Goal: Task Accomplishment & Management: Manage account settings

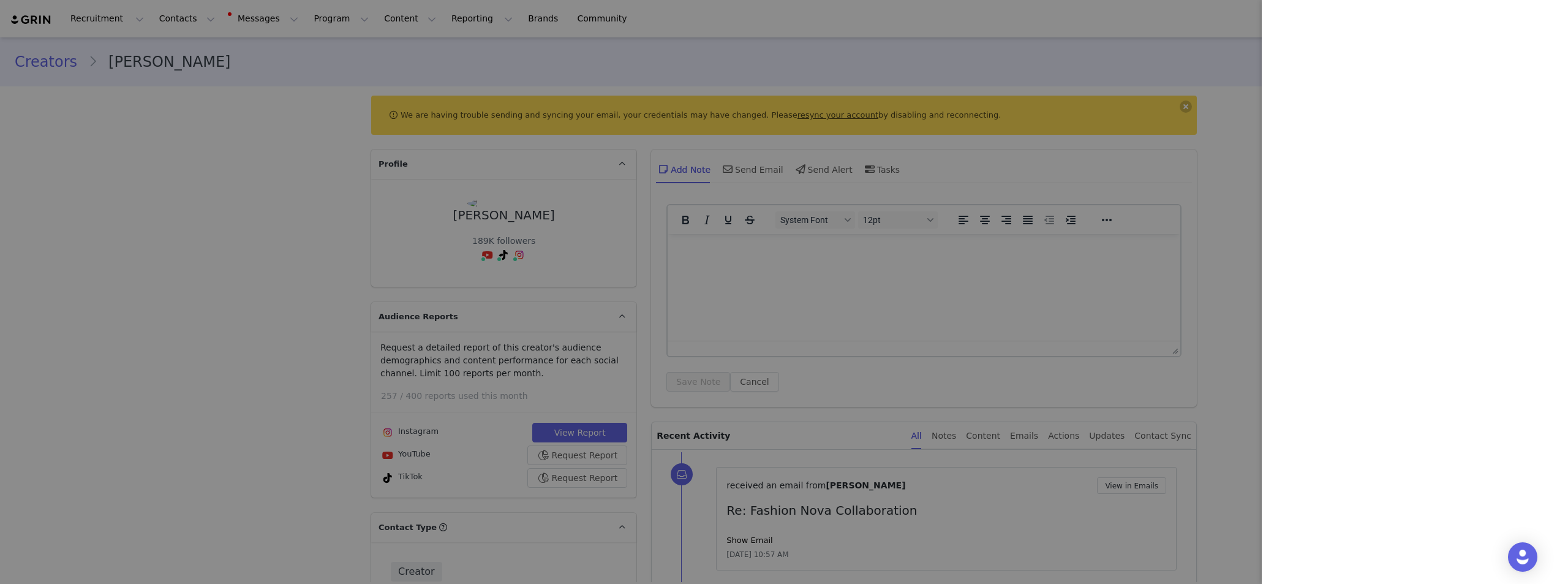
scroll to position [3371, 0]
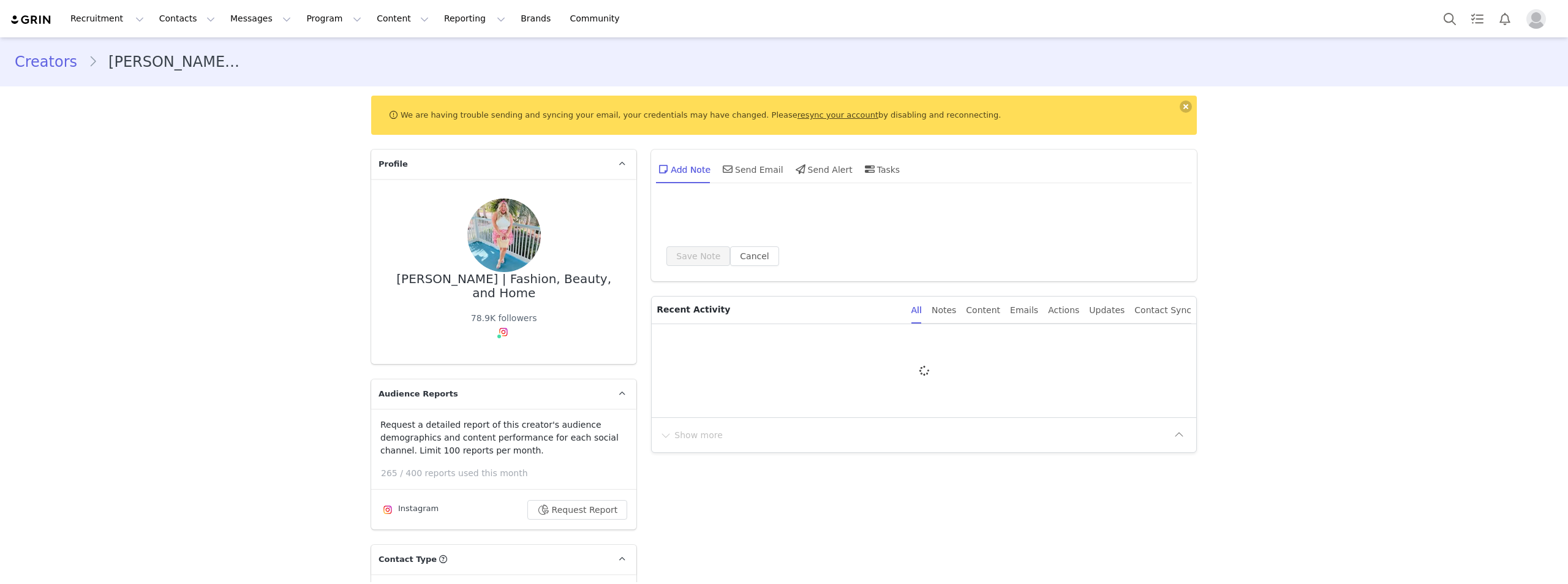
type input "+1 ([GEOGRAPHIC_DATA])"
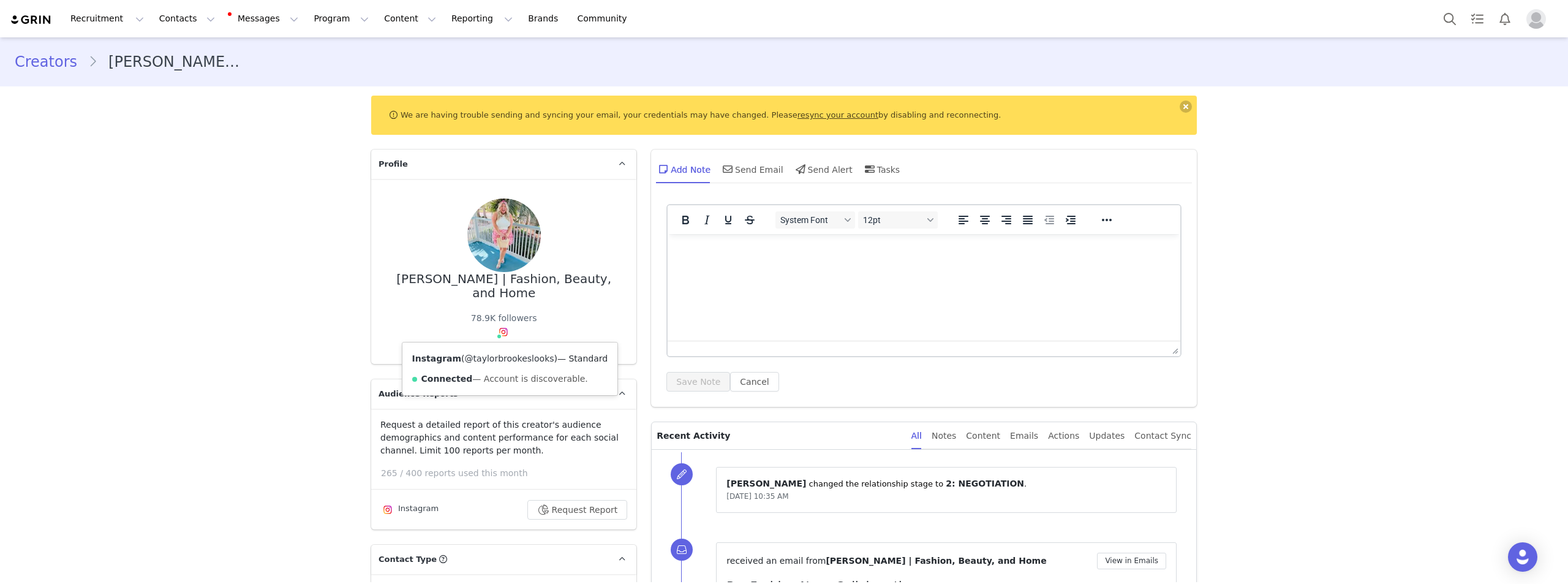
click at [496, 361] on link "@taylorbrookeslooks" at bounding box center [509, 358] width 89 height 10
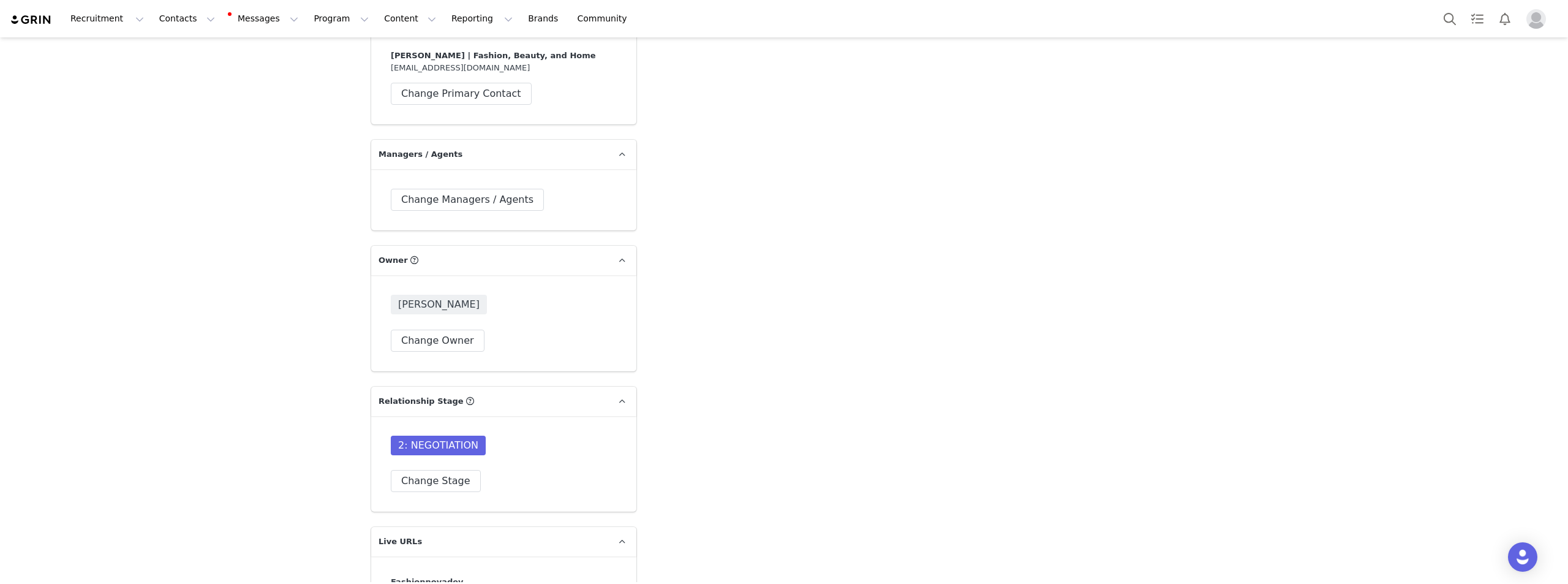
scroll to position [3555, 0]
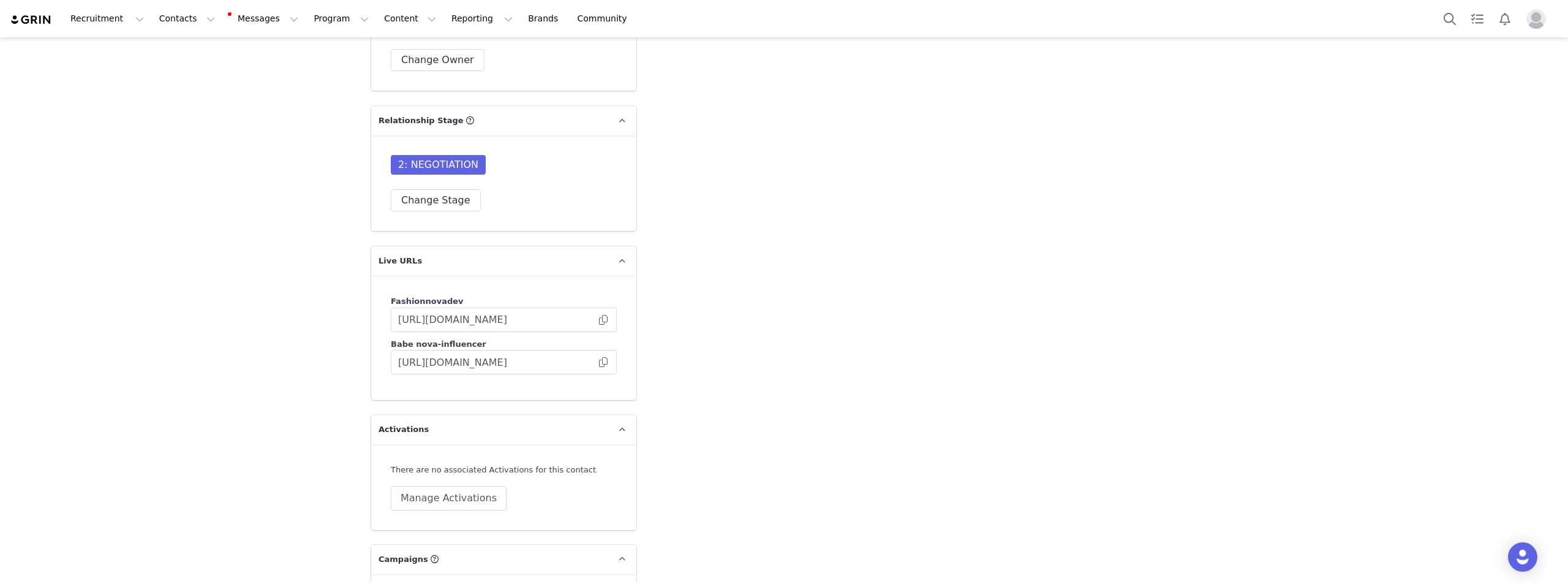
click at [434, 155] on div "2: NEGOTIATION" at bounding box center [504, 167] width 226 height 25
click at [426, 190] on button "Change Stage" at bounding box center [436, 201] width 90 height 22
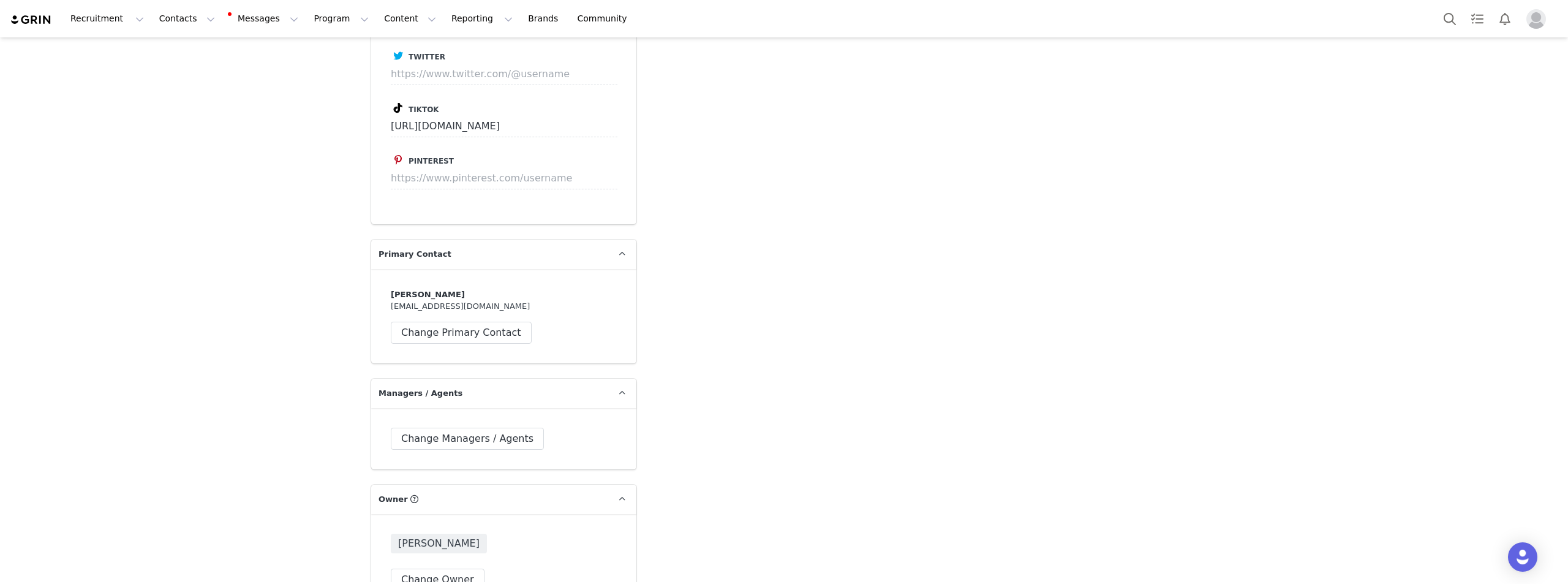
scroll to position [3432, 0]
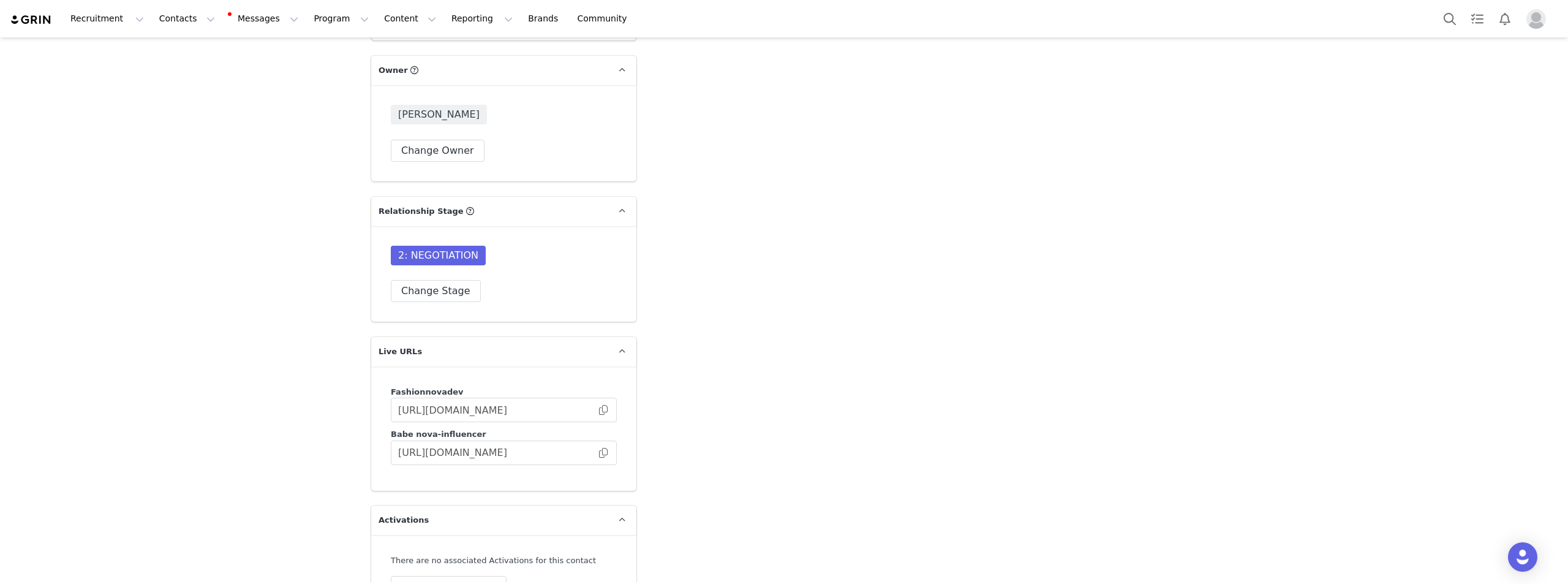
click at [402, 283] on div "2: NEGOTIATION Change Stage" at bounding box center [504, 274] width 265 height 96
click at [412, 280] on button "Change Stage" at bounding box center [436, 291] width 90 height 22
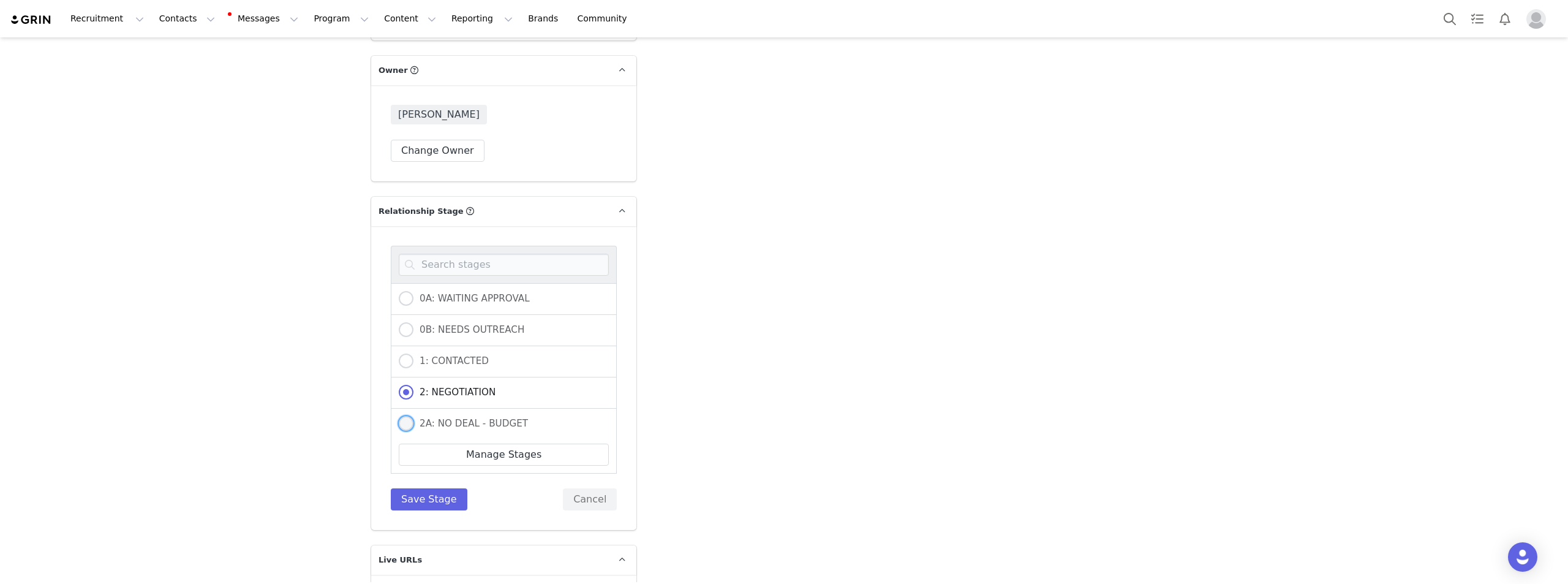
click at [457, 418] on span "2A: NO DEAL - BUDGET" at bounding box center [470, 424] width 114 height 11
click at [413, 416] on input "2A: NO DEAL - BUDGET" at bounding box center [406, 424] width 15 height 16
radio input "true"
radio input "false"
radio input "true"
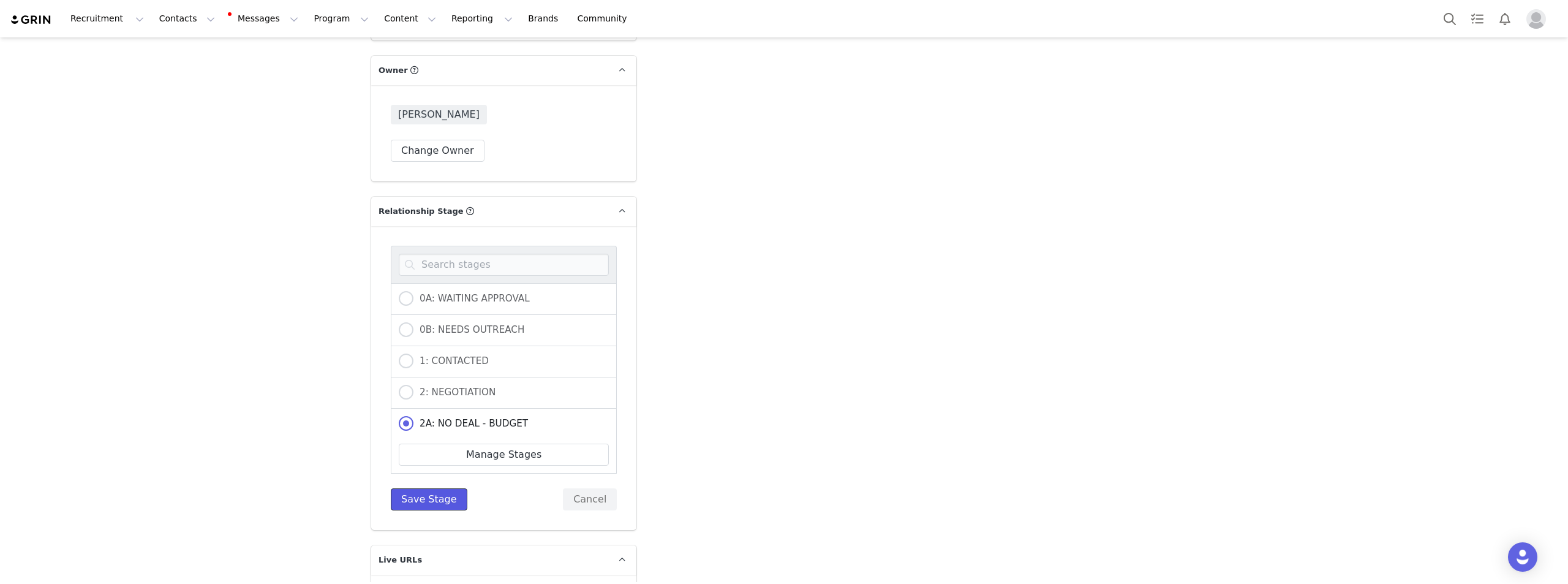
click at [432, 488] on button "Save Stage" at bounding box center [429, 499] width 77 height 22
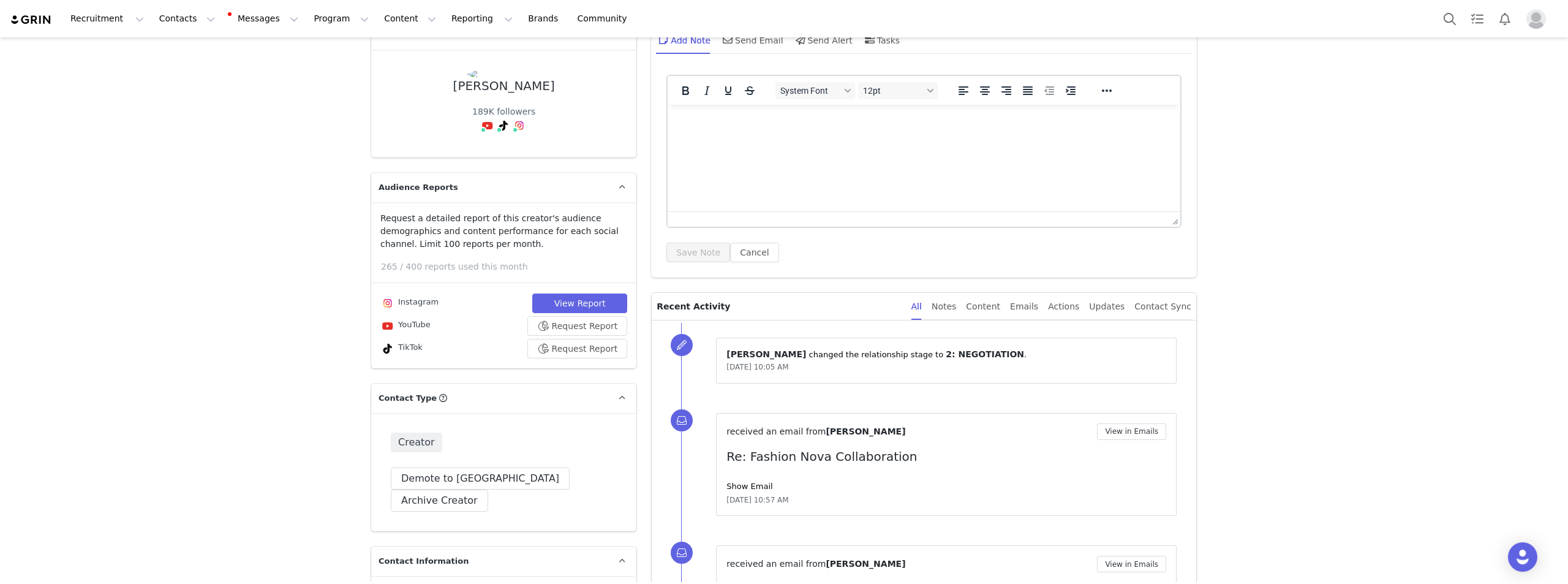
scroll to position [0, 0]
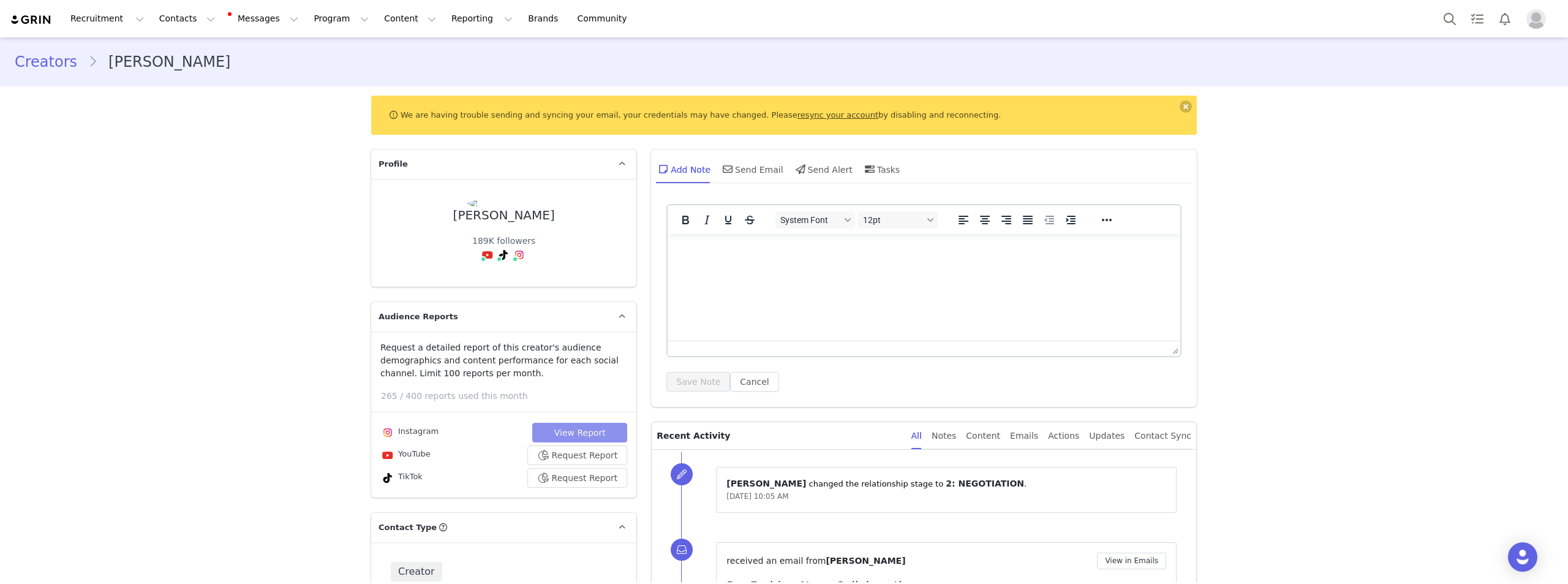
click at [610, 430] on button "View Report" at bounding box center [580, 432] width 95 height 19
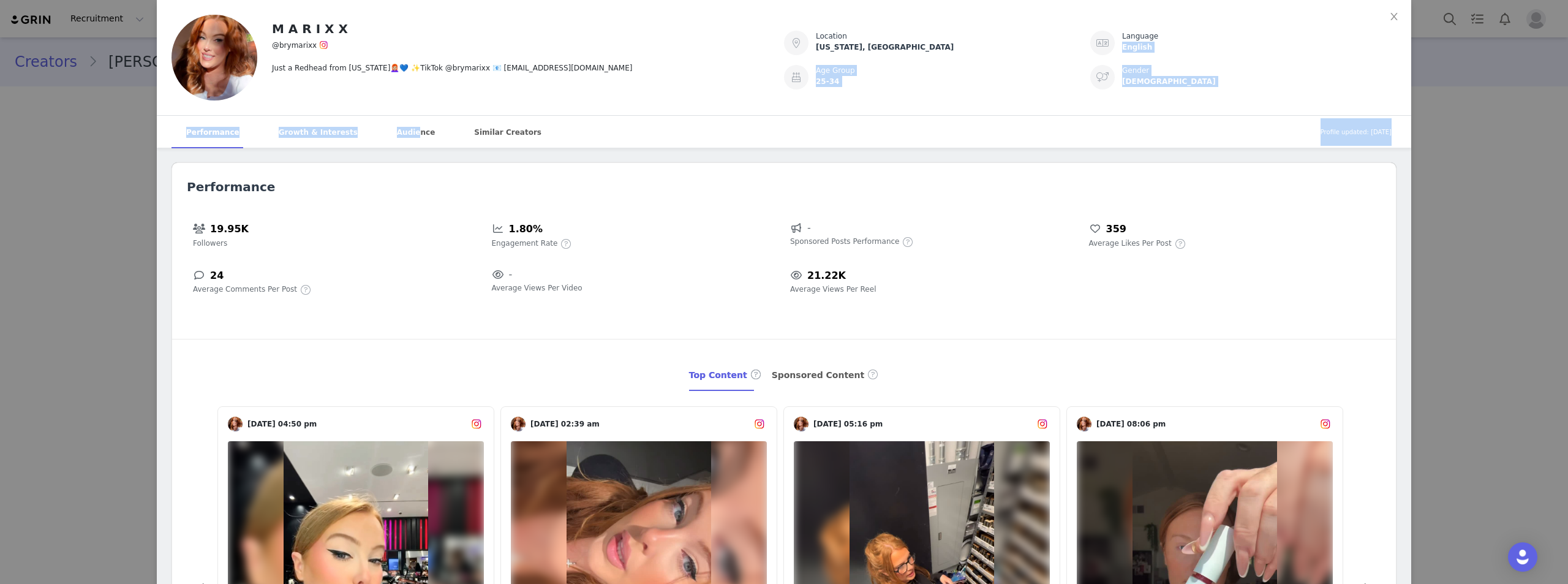
drag, startPoint x: 388, startPoint y: 126, endPoint x: 1218, endPoint y: 9, distance: 838.2
click at [1213, 11] on div "M A R I X X @brymarixx Just a Redhead from Kentucky👩🏼‍🦰💙 ✨TikTok @brymarixx 📧 B…" at bounding box center [784, 74] width 1254 height 148
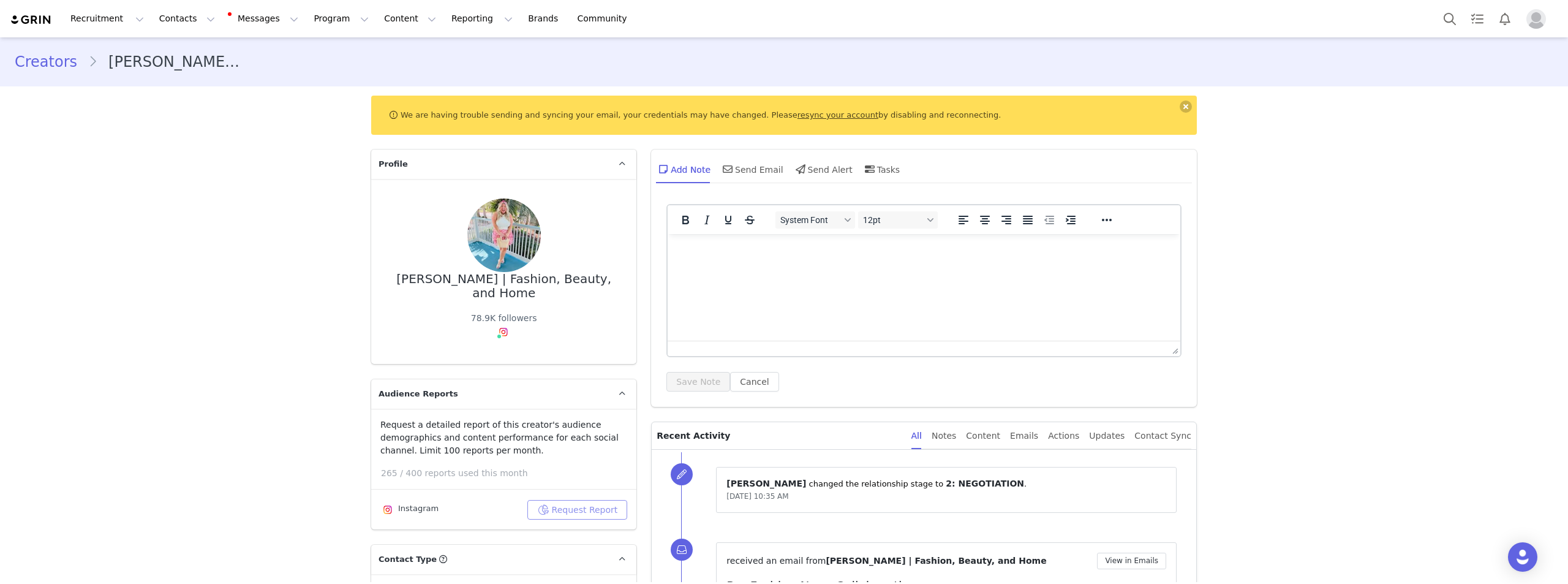
click at [566, 512] on button "Request Report" at bounding box center [577, 509] width 100 height 19
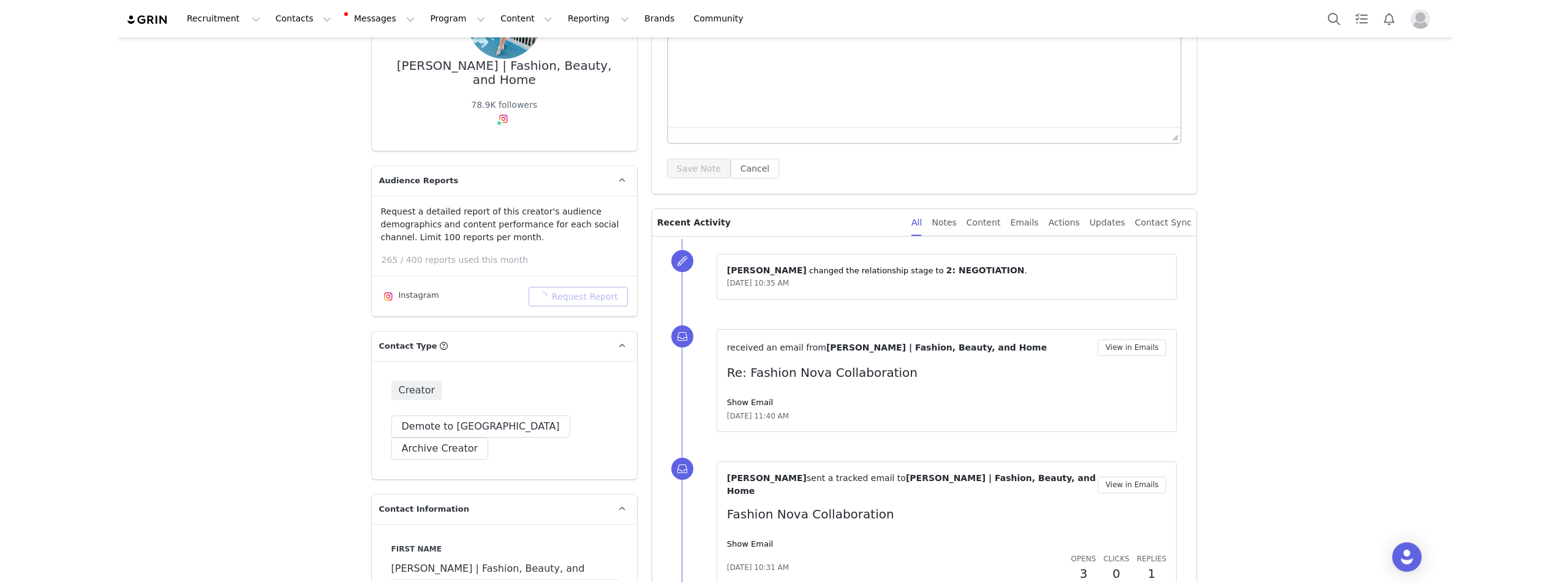
scroll to position [613, 0]
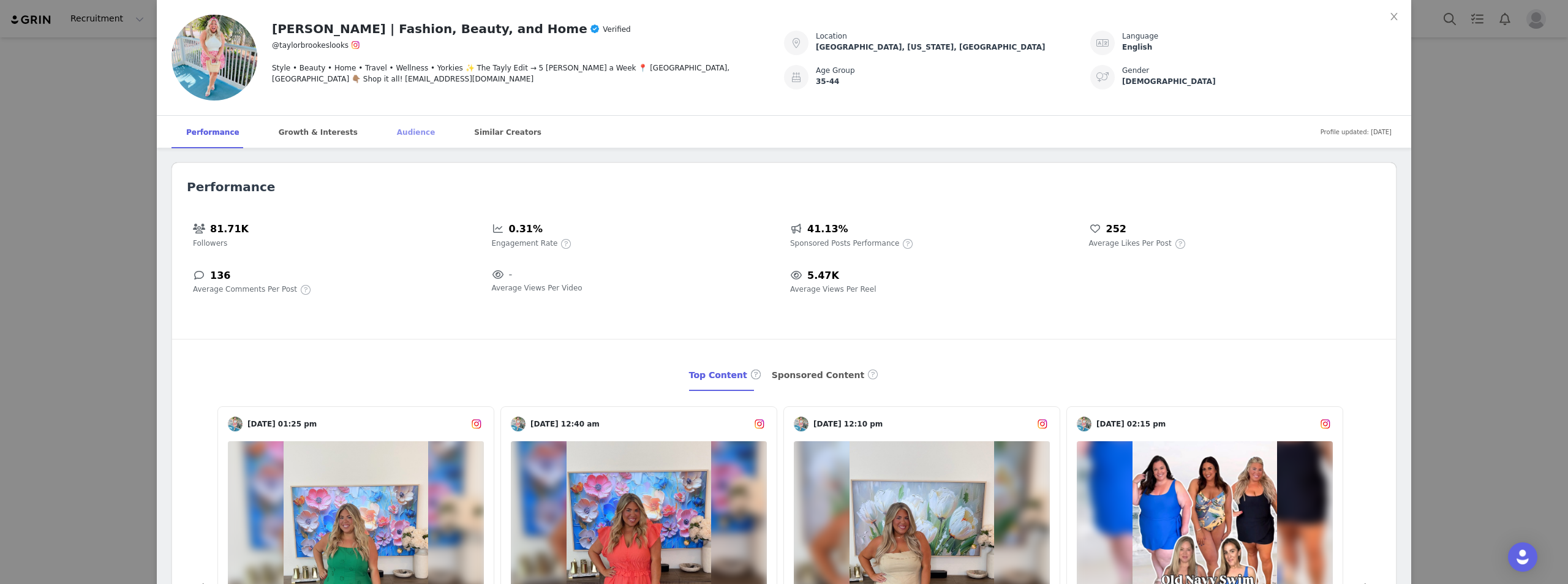
click at [388, 132] on div "Audience" at bounding box center [416, 132] width 68 height 33
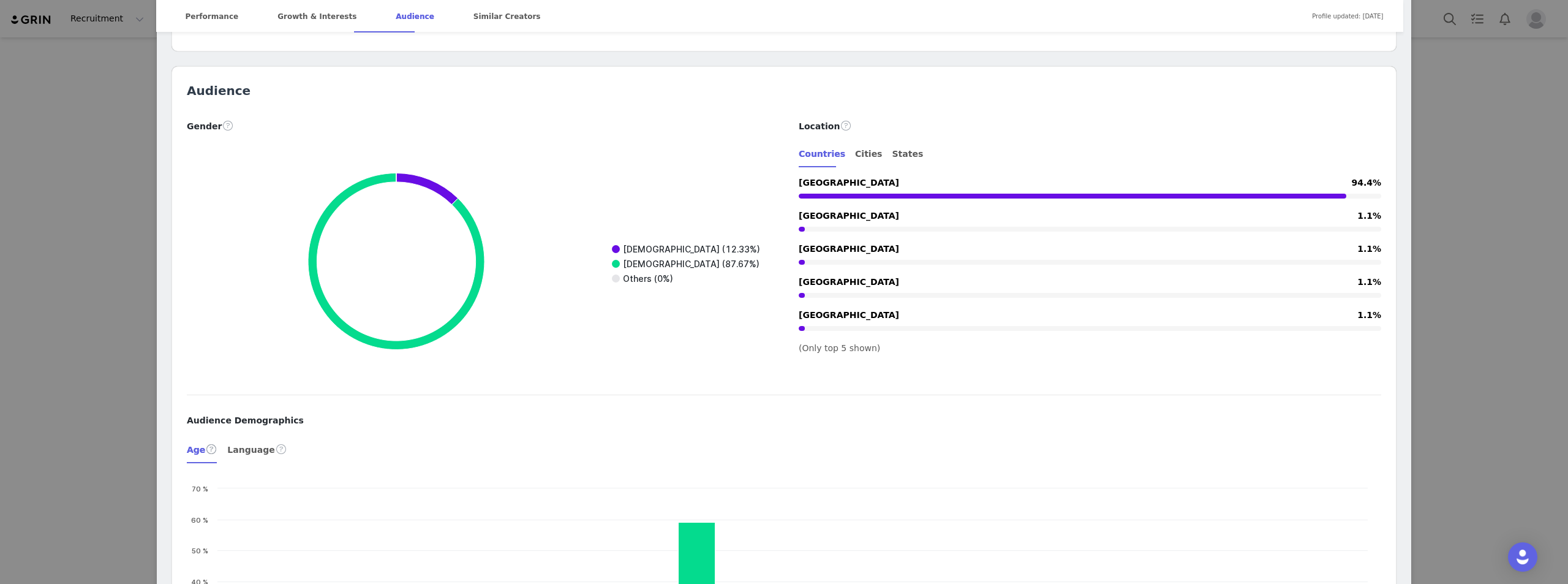
click at [1479, 227] on div "Taylor Brooke | Fashion, Beauty, and Home Verified @taylorbrookeslooks Style • …" at bounding box center [784, 292] width 1568 height 584
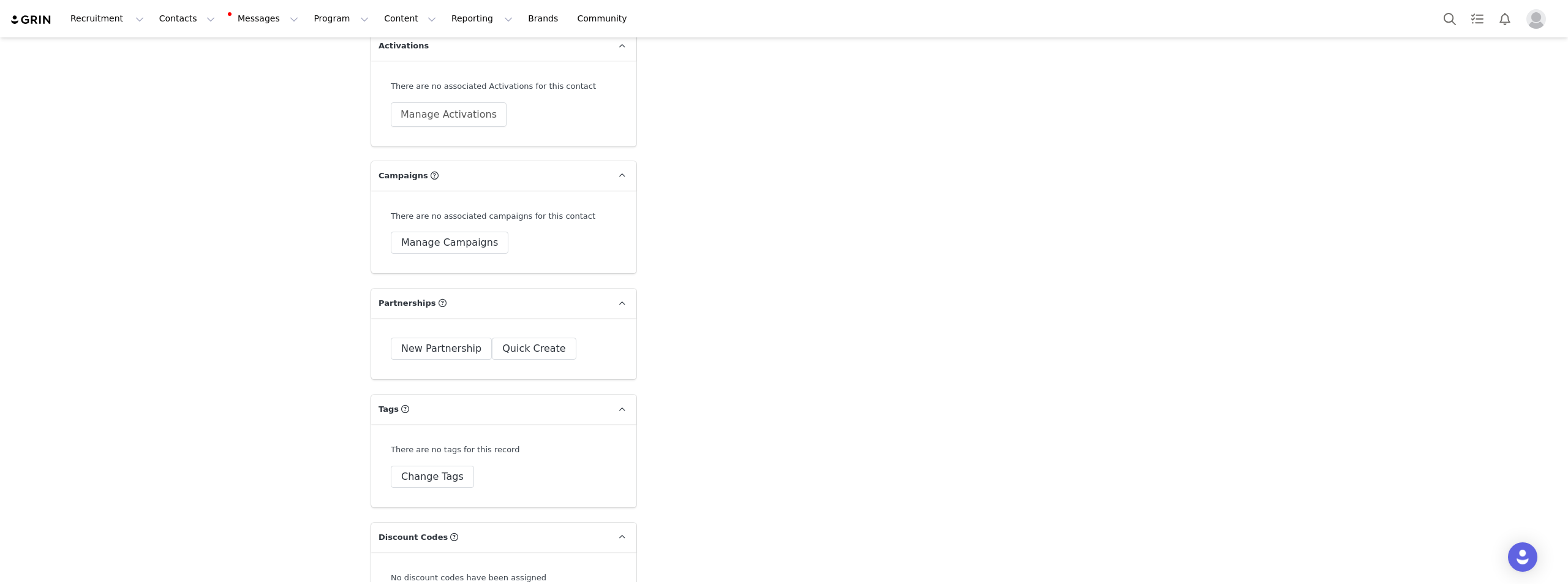
scroll to position [3571, 0]
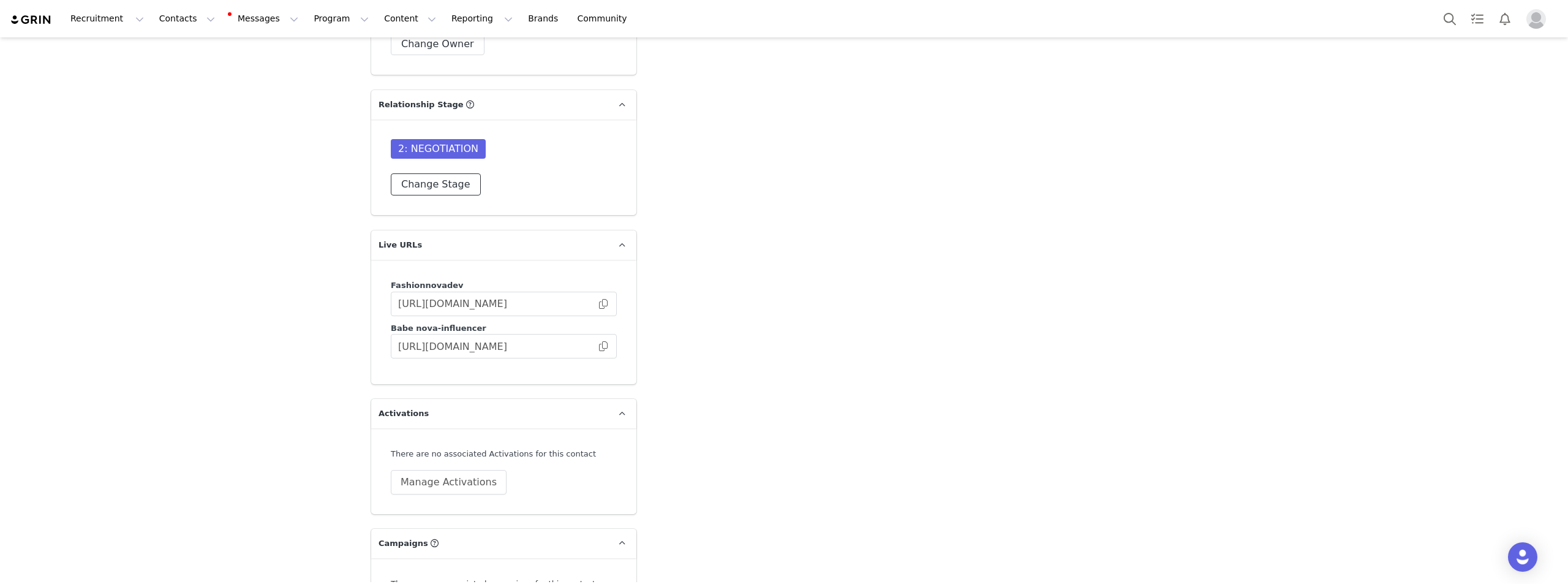
click at [461, 173] on button "Change Stage" at bounding box center [436, 184] width 90 height 22
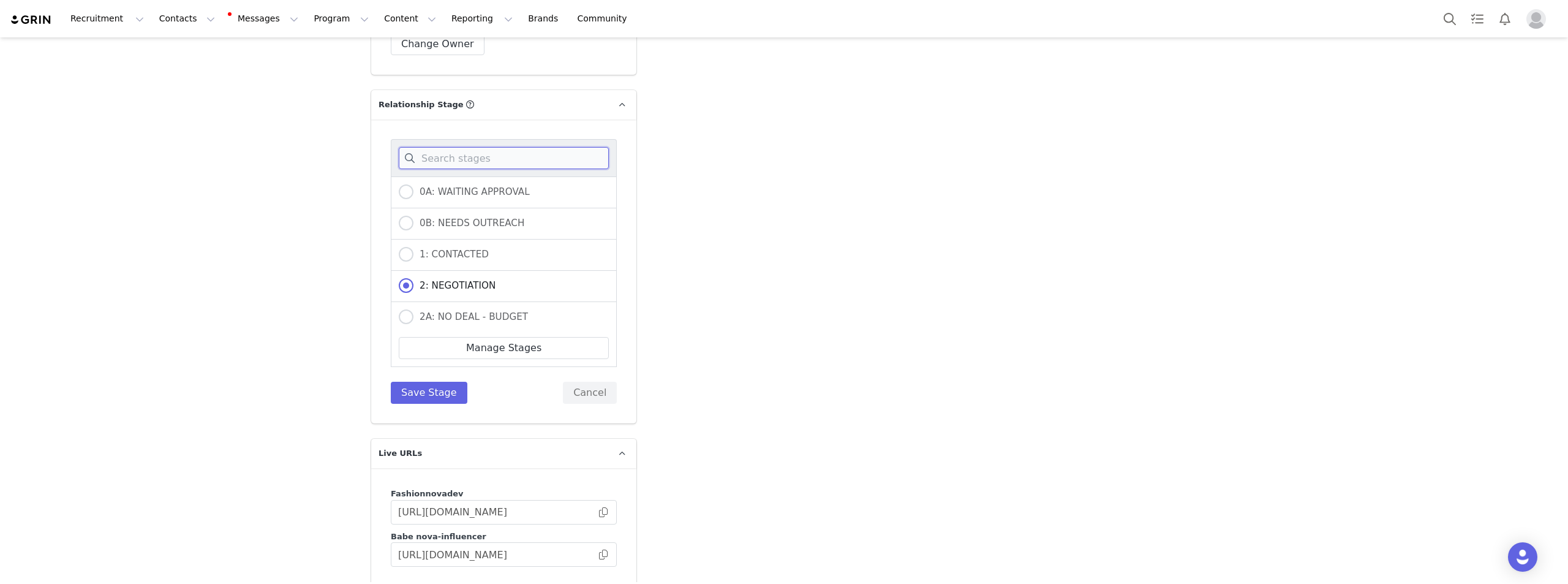
click at [474, 147] on input at bounding box center [504, 158] width 210 height 22
click at [484, 311] on span "2A: NO DEAL - BUDGET" at bounding box center [470, 316] width 114 height 11
click at [413, 309] on input "2A: NO DEAL - BUDGET" at bounding box center [406, 317] width 15 height 16
radio input "true"
radio input "false"
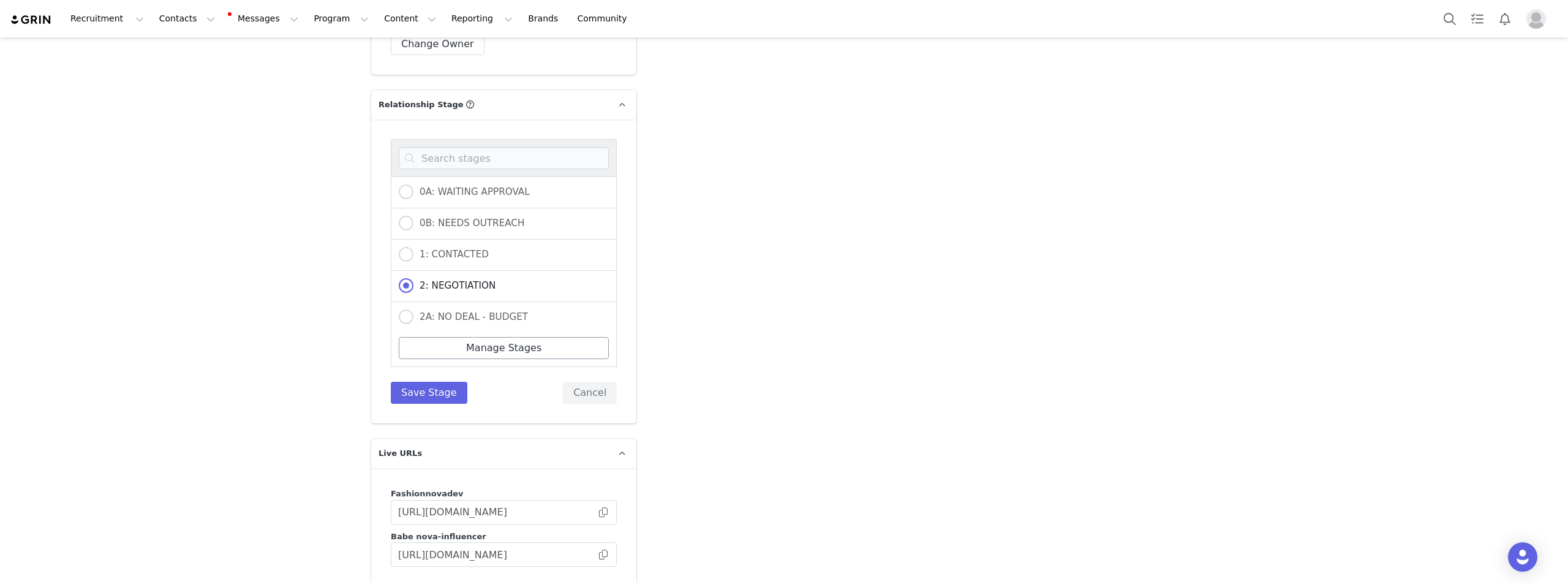
radio input "true"
click at [438, 346] on div "0A: WAITING APPROVAL 0B: NEEDS OUTREACH 1: CONTACTED 2: NEGOTIATION 2A: NO DEAL…" at bounding box center [504, 271] width 226 height 264
click at [435, 382] on button "Save Stage" at bounding box center [429, 393] width 77 height 22
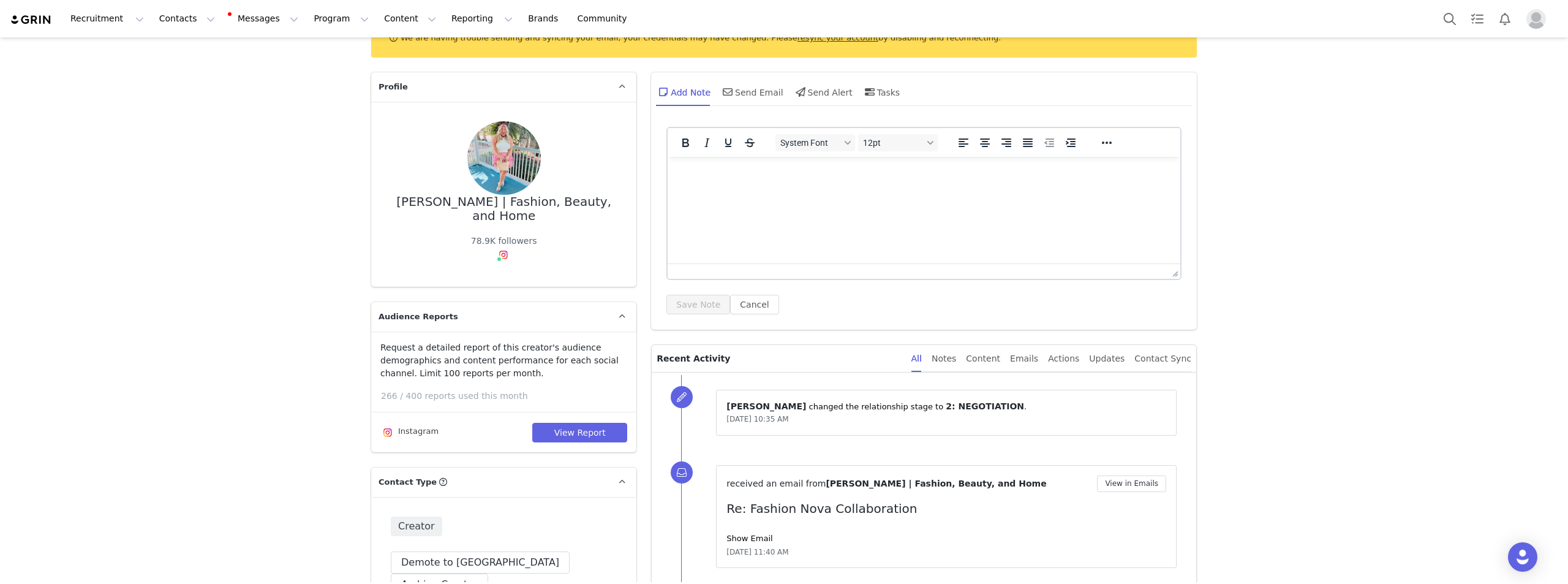
scroll to position [0, 0]
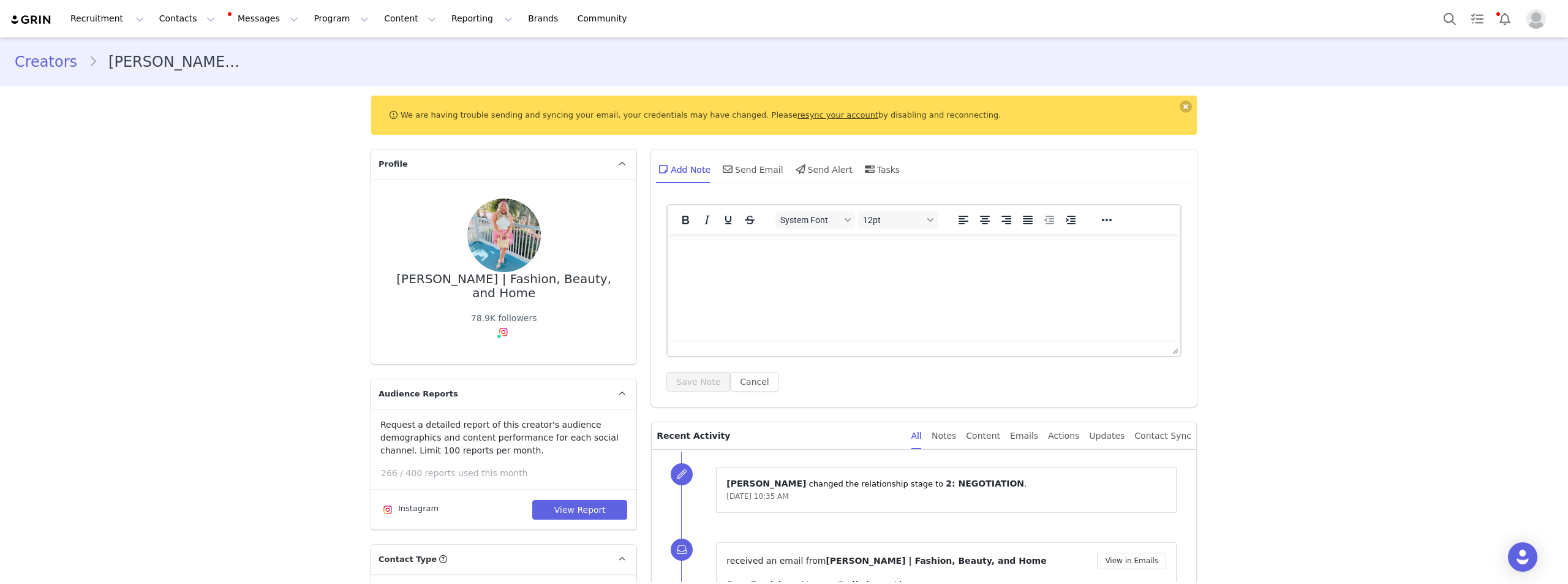
click at [895, 268] on html at bounding box center [924, 250] width 513 height 33
click at [685, 378] on button "Save Note" at bounding box center [699, 381] width 64 height 19
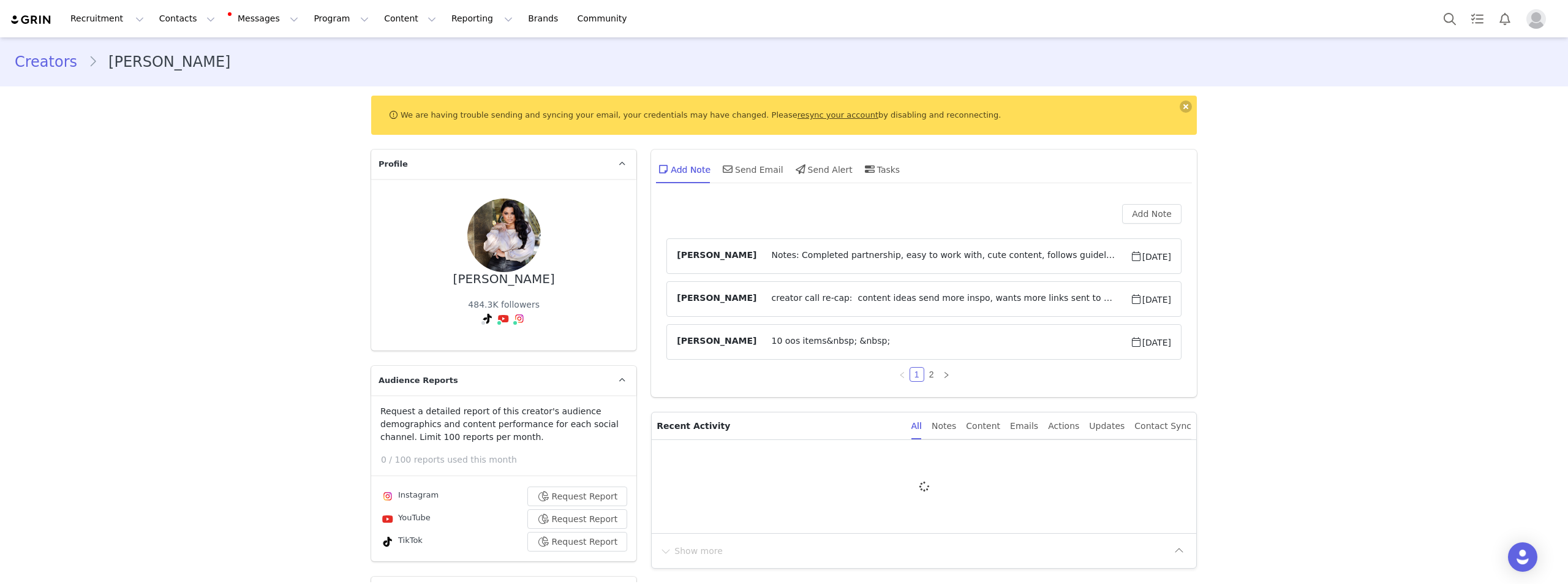
type input "+1 ([GEOGRAPHIC_DATA])"
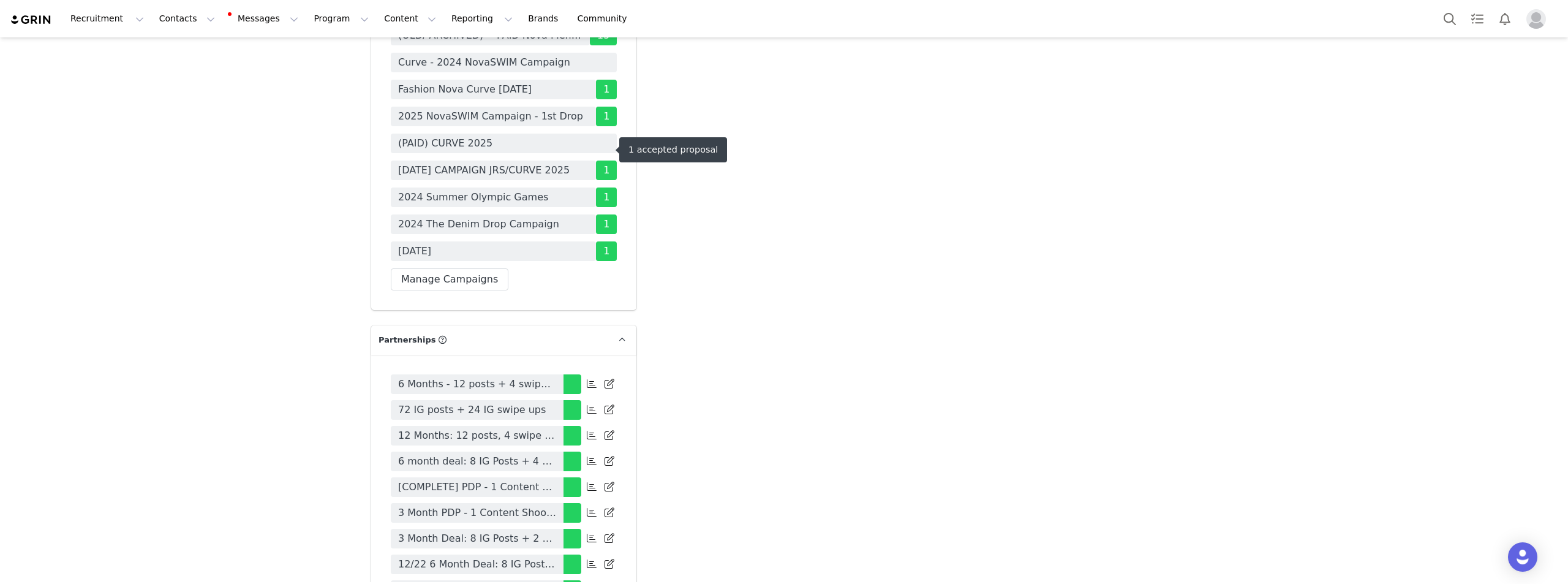
scroll to position [4413, 0]
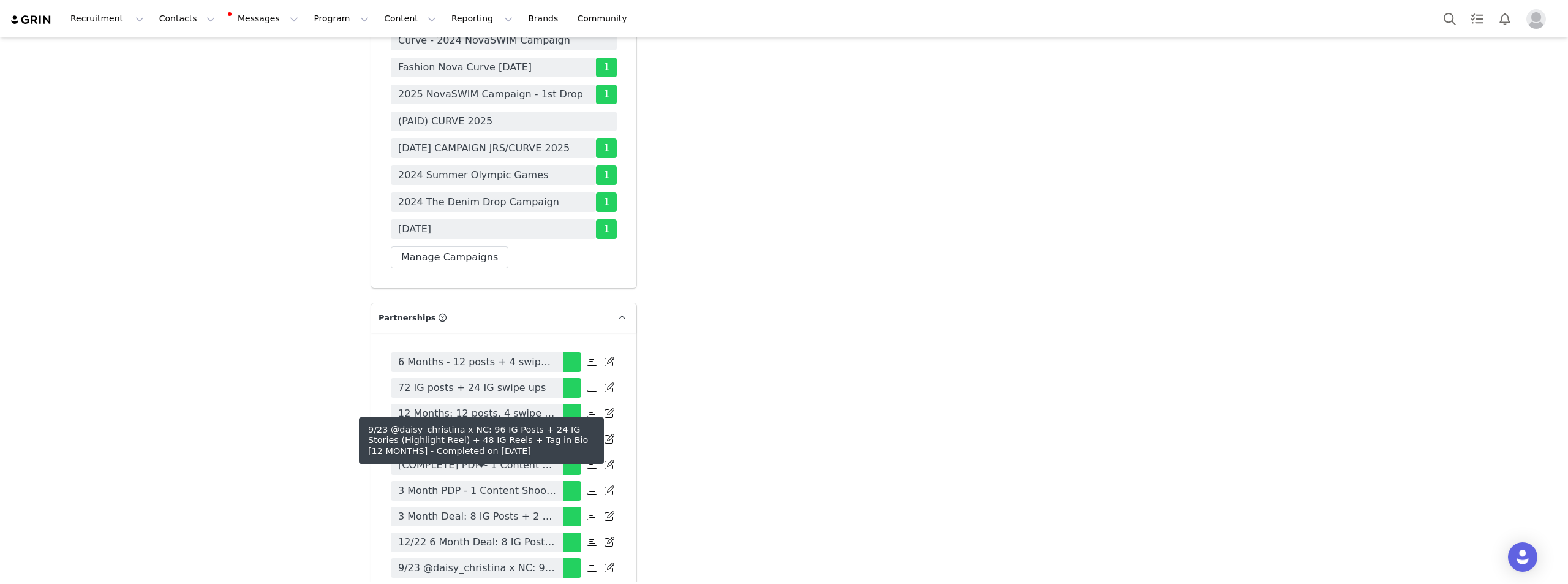
click at [498, 561] on span "9/23 @daisy_christina x NC: 96 IG Posts + 24 IG Stories (Highlight Reel) + 48 I…" at bounding box center [476, 568] width 158 height 15
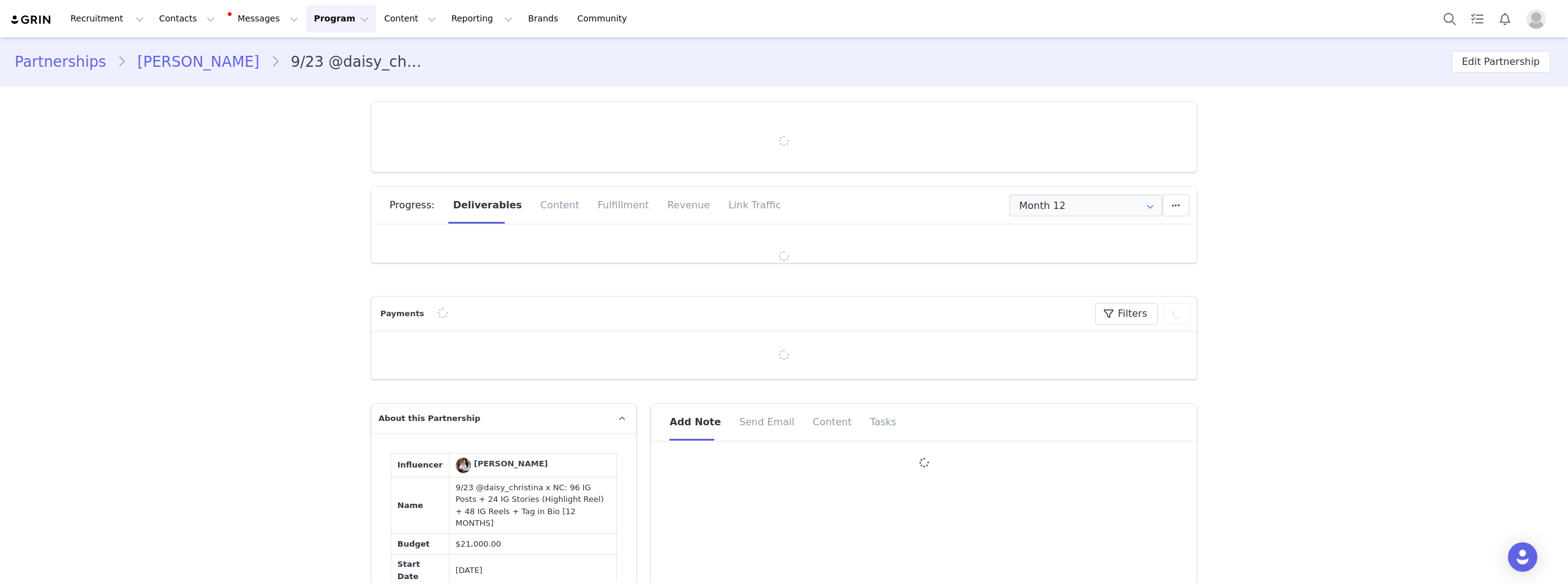
type input "+1 ([GEOGRAPHIC_DATA])"
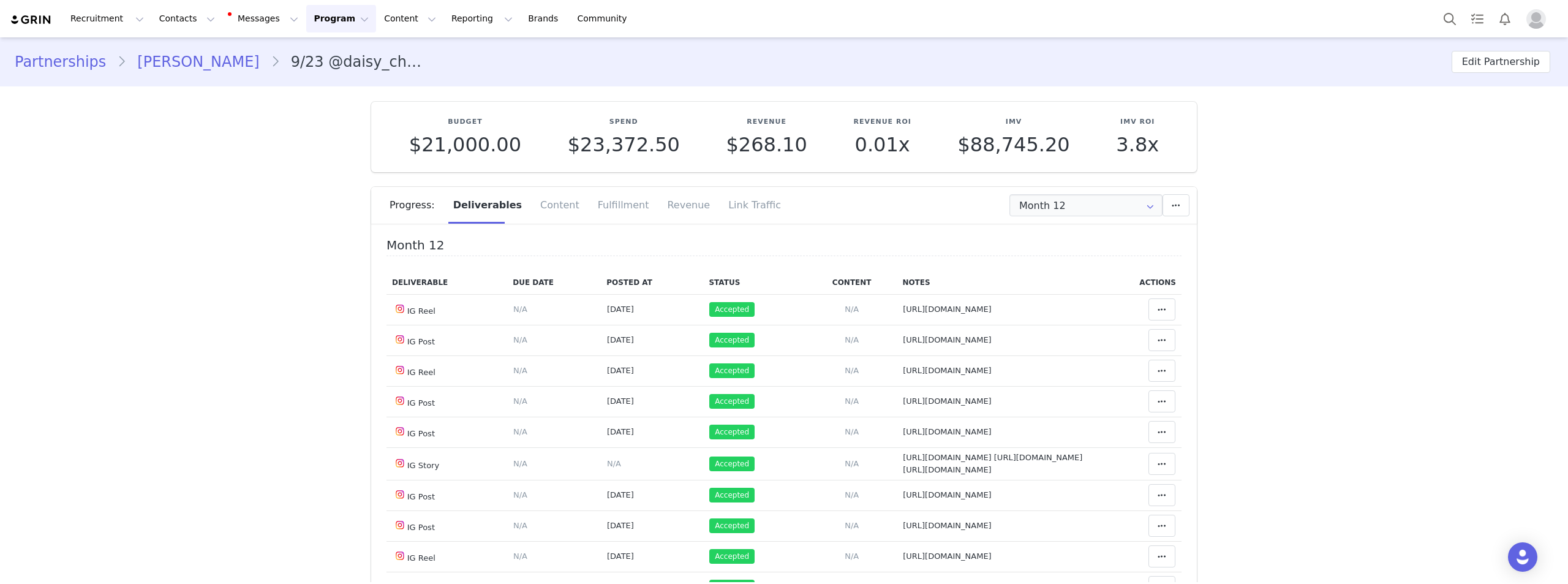
click at [207, 60] on link "Daisy Van Egmond" at bounding box center [197, 61] width 144 height 22
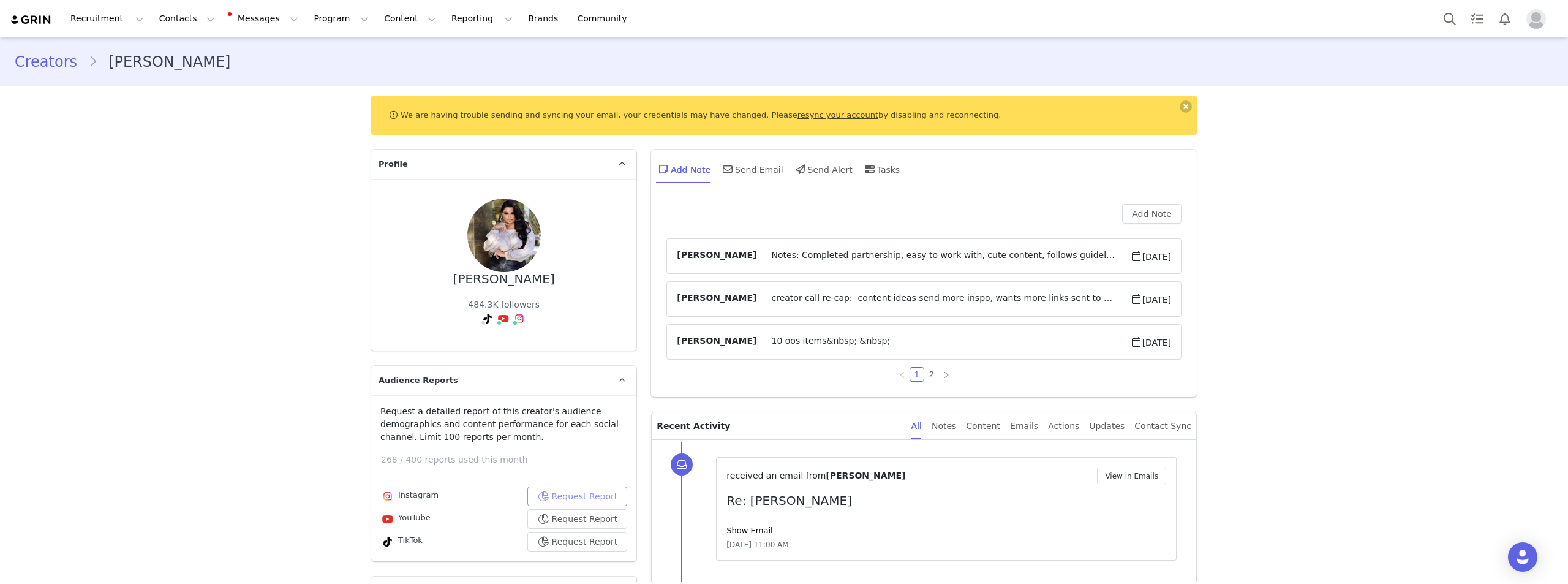
click at [572, 487] on button "Request Report" at bounding box center [577, 496] width 100 height 19
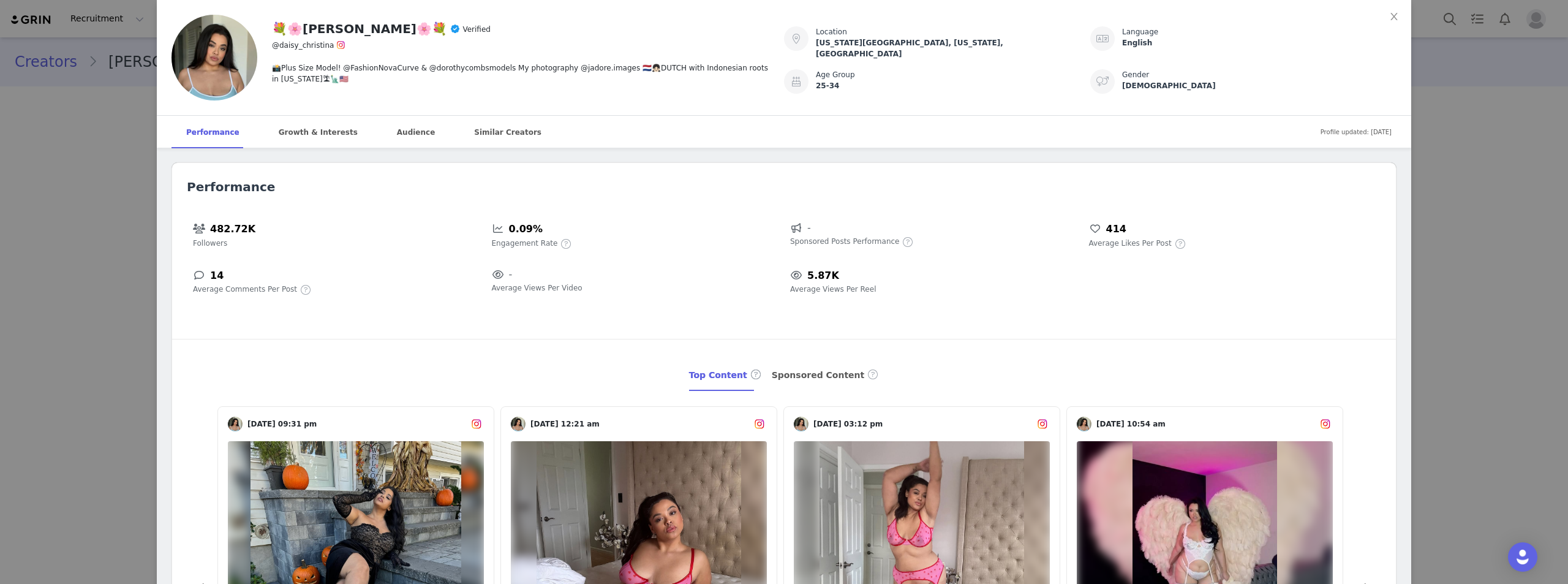
click at [387, 131] on div "Audience" at bounding box center [416, 132] width 68 height 33
